Goal: Task Accomplishment & Management: Use online tool/utility

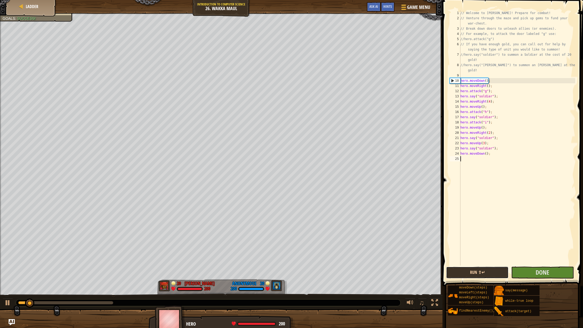
click at [469, 273] on button "Run ⇧↵" at bounding box center [477, 273] width 62 height 12
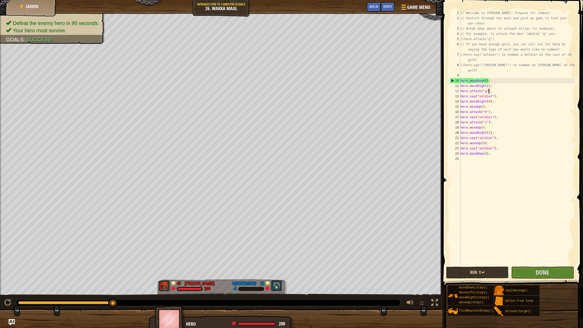
type textarea "hero.moveDown();"
type textarea "//hero.say("archer") to summon an Archer at the cost of 25 gold!"
type textarea "hero.moveDown();"
click at [466, 267] on button "Run ⇧↵" at bounding box center [477, 273] width 62 height 12
click at [470, 276] on button "Run ⇧↵" at bounding box center [477, 273] width 62 height 12
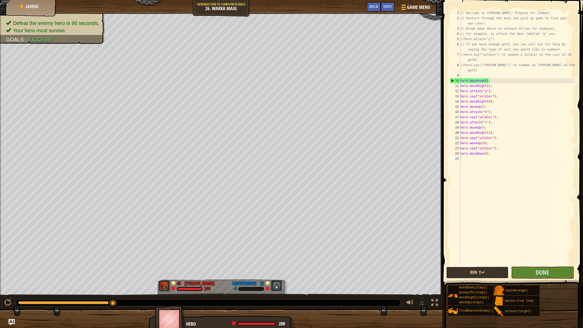
click at [469, 276] on button "Run ⇧↵" at bounding box center [477, 273] width 62 height 12
click at [541, 275] on span "Done" at bounding box center [543, 272] width 14 height 8
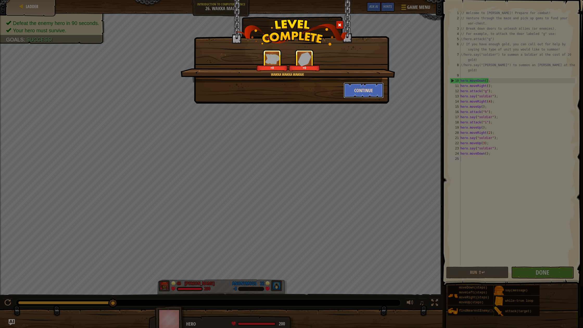
click at [356, 91] on button "Continue" at bounding box center [364, 91] width 40 height 16
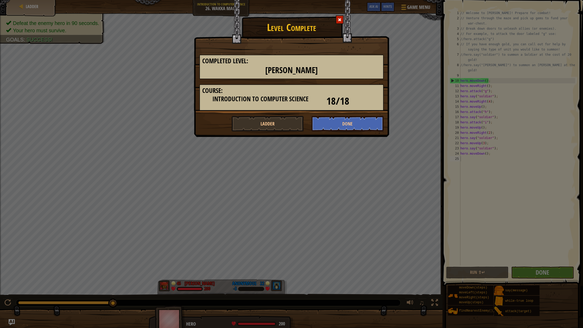
click at [356, 91] on h3 "Course:" at bounding box center [291, 90] width 179 height 7
click at [352, 122] on button "Done" at bounding box center [348, 124] width 72 height 16
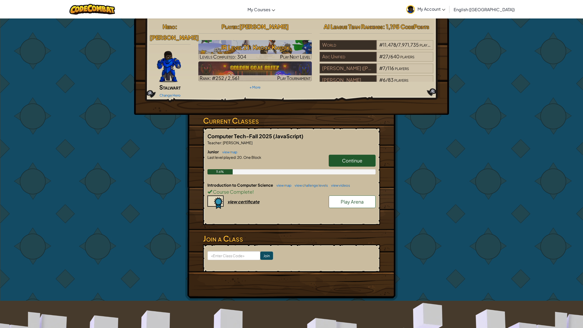
click at [286, 182] on h6 "Introduction to Computer Science view map view challenge levels view videos" at bounding box center [291, 185] width 168 height 6
click at [286, 183] on link "view map" at bounding box center [283, 185] width 18 height 4
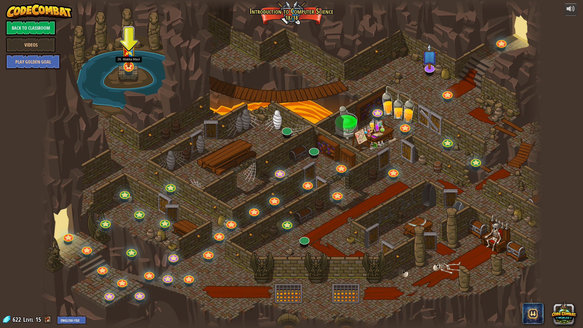
click at [131, 67] on img at bounding box center [129, 48] width 14 height 38
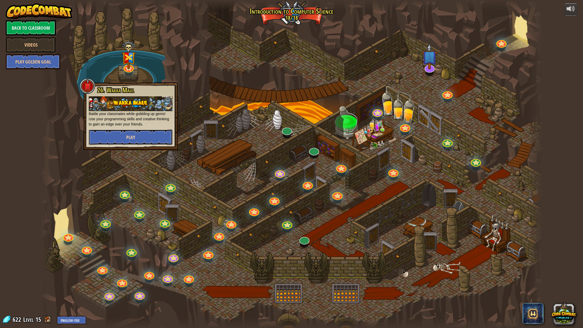
click at [133, 140] on button "Play" at bounding box center [131, 137] width 84 height 16
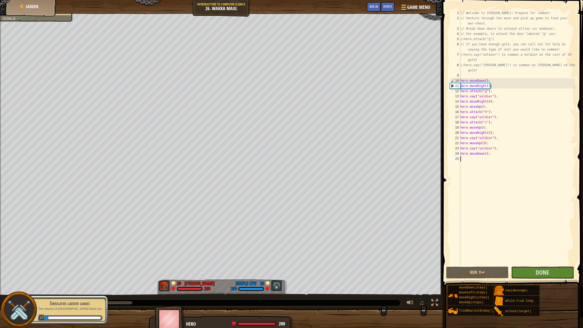
drag, startPoint x: 33, startPoint y: 2, endPoint x: 33, endPoint y: 296, distance: 293.7
click at [33, 2] on div "Ladder" at bounding box center [31, 6] width 42 height 13
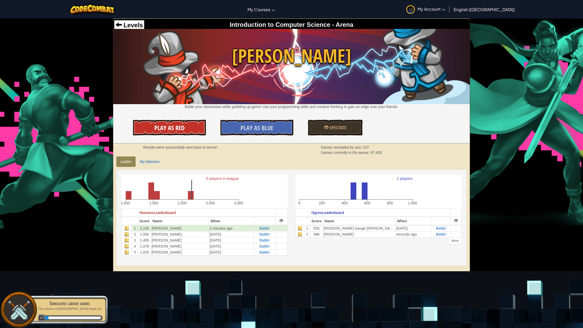
click at [184, 125] on span "Play As Red" at bounding box center [169, 128] width 30 height 8
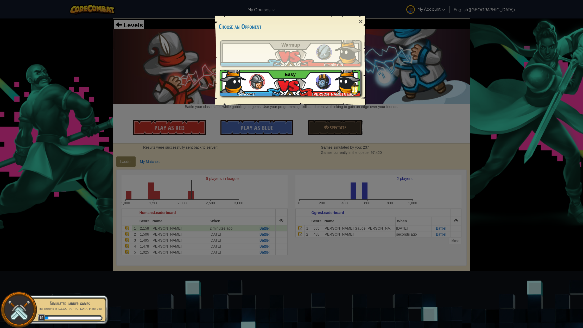
click at [286, 92] on div "Newcomer Gabriel Gauge Ornelas Easy" at bounding box center [290, 83] width 141 height 26
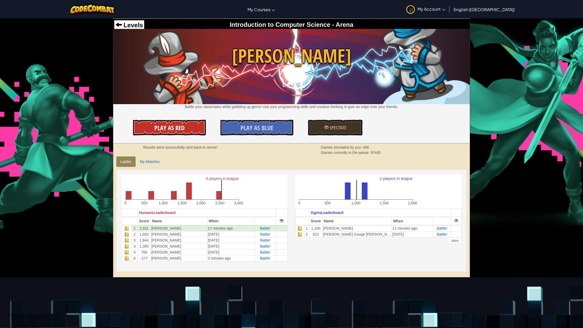
click at [201, 125] on link "Play As Red" at bounding box center [169, 128] width 73 height 16
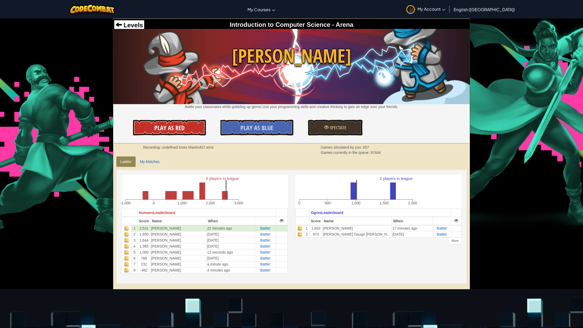
click at [174, 120] on link "Play As Red" at bounding box center [169, 128] width 73 height 16
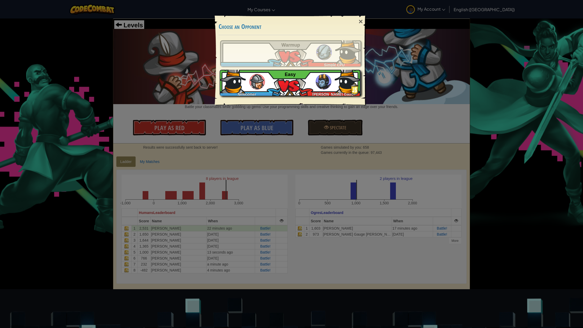
click at [326, 77] on img at bounding box center [324, 82] width 16 height 16
